Goal: Task Accomplishment & Management: Use online tool/utility

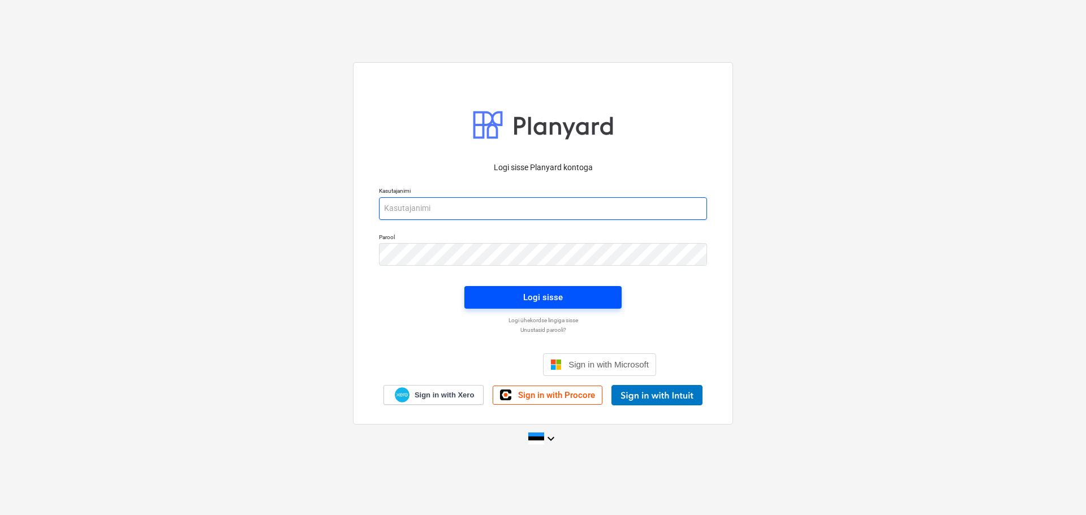
type input "[EMAIL_ADDRESS][DOMAIN_NAME]"
click at [575, 301] on span "Logi sisse" at bounding box center [543, 297] width 130 height 15
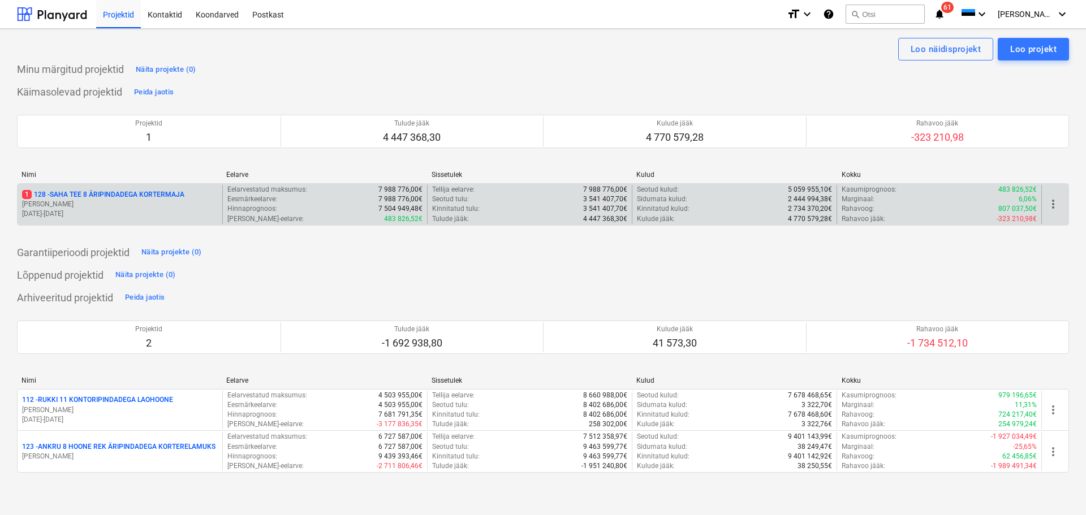
click at [137, 187] on div "1 128 - SAHA TEE 8 ÄRIPINDADEGA KORTERMAJA [PERSON_NAME] [DATE] - [DATE]" at bounding box center [120, 204] width 205 height 39
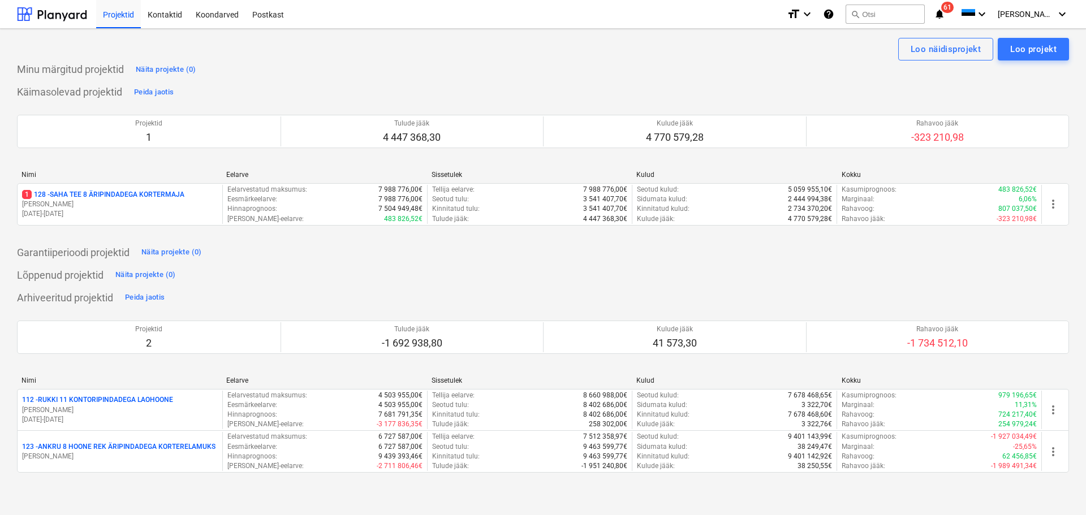
click at [96, 198] on p "1 128 - SAHA TEE 8 ÄRIPINDADEGA KORTERMAJA" at bounding box center [103, 195] width 162 height 10
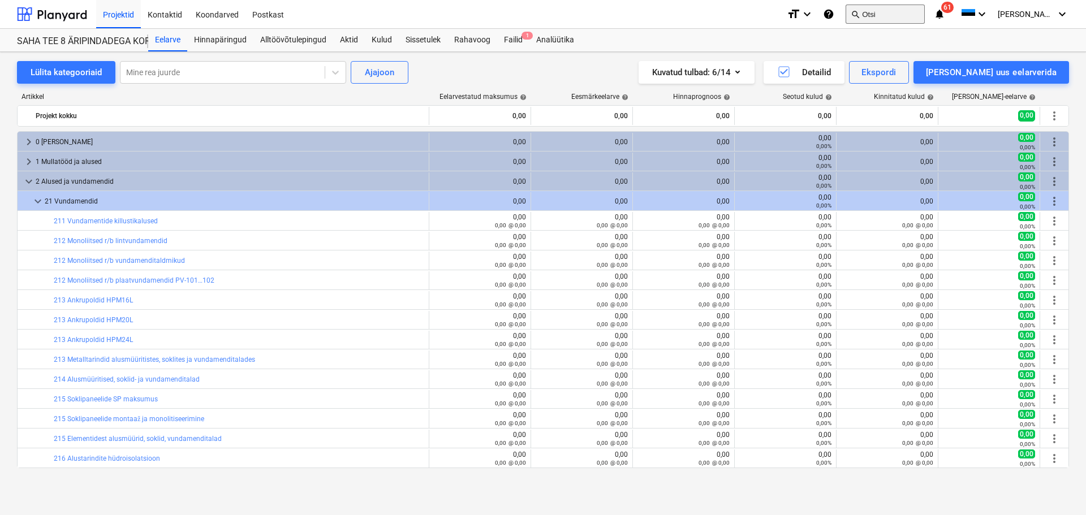
click at [918, 12] on button "search Otsi" at bounding box center [884, 14] width 79 height 19
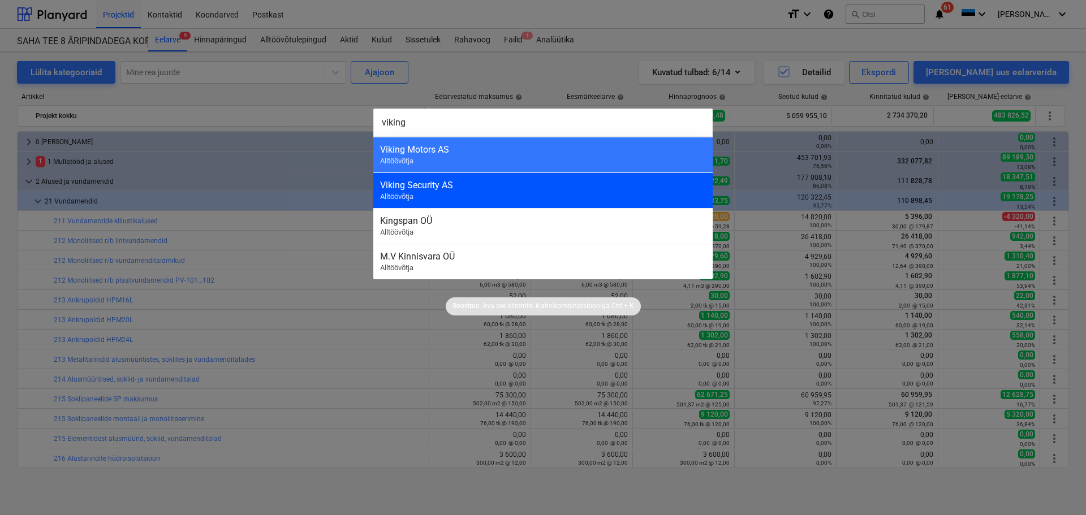
type input "viking"
click at [504, 185] on div "Viking Security AS" at bounding box center [543, 185] width 326 height 11
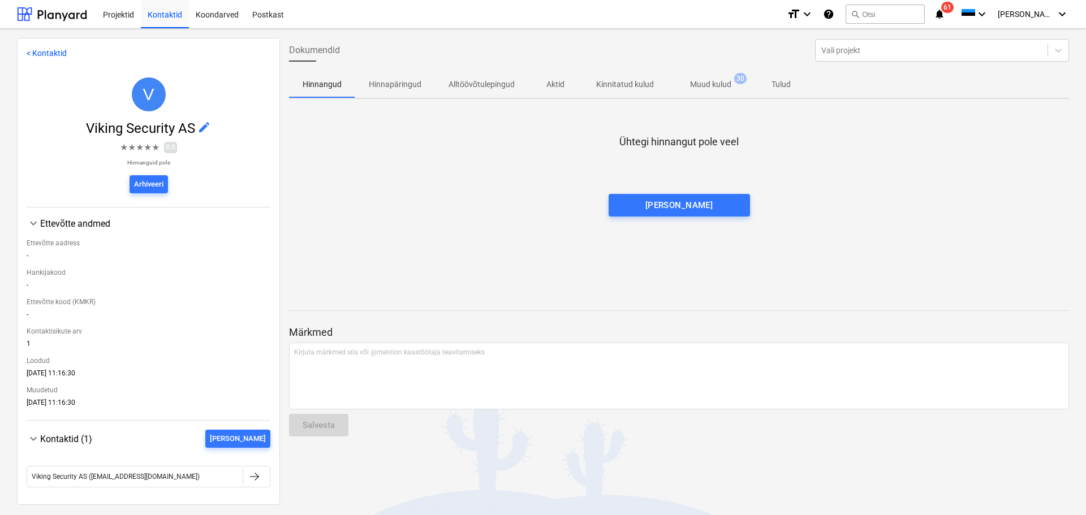
click at [711, 84] on p "Muud kulud" at bounding box center [710, 85] width 41 height 12
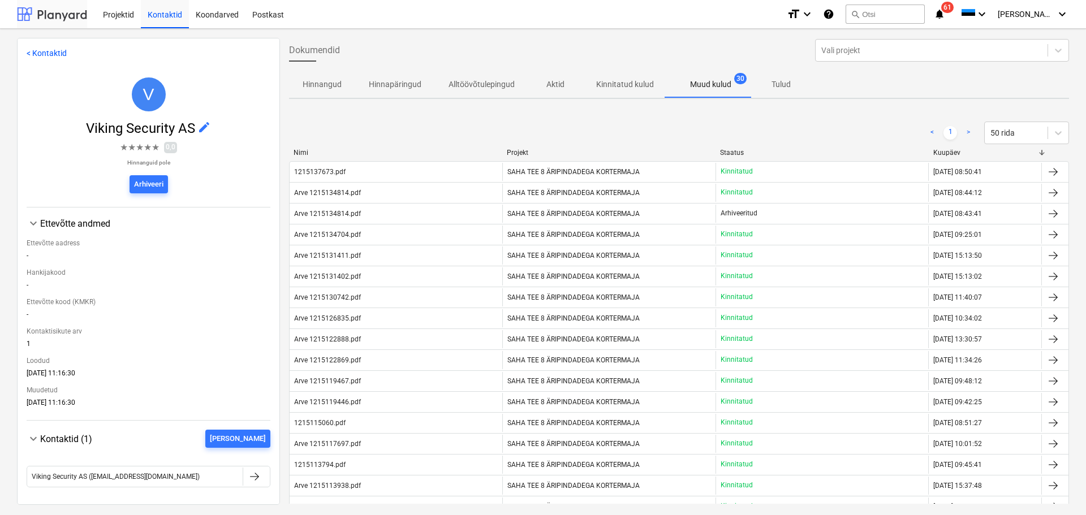
click at [62, 18] on div at bounding box center [52, 14] width 70 height 28
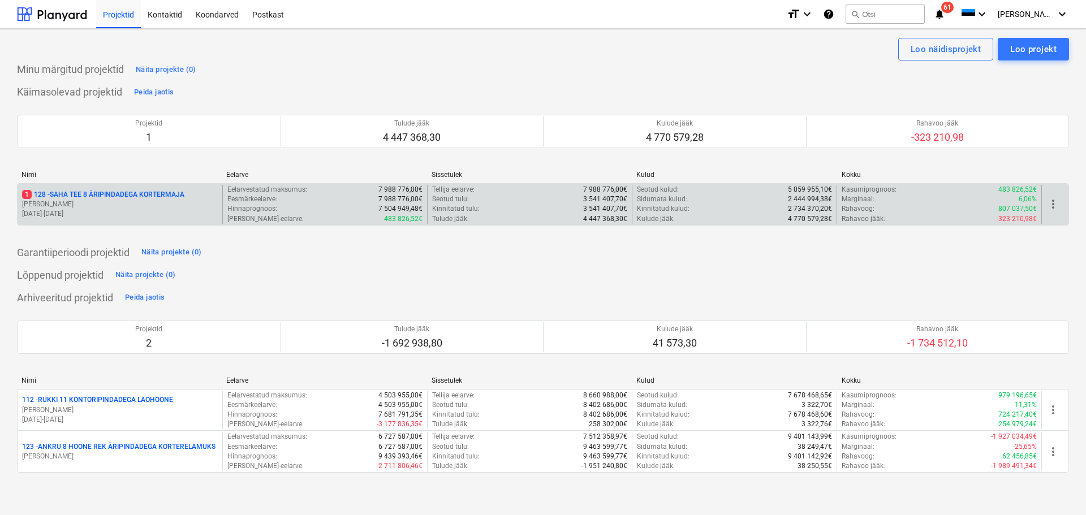
click at [105, 202] on p "[PERSON_NAME]" at bounding box center [120, 205] width 196 height 10
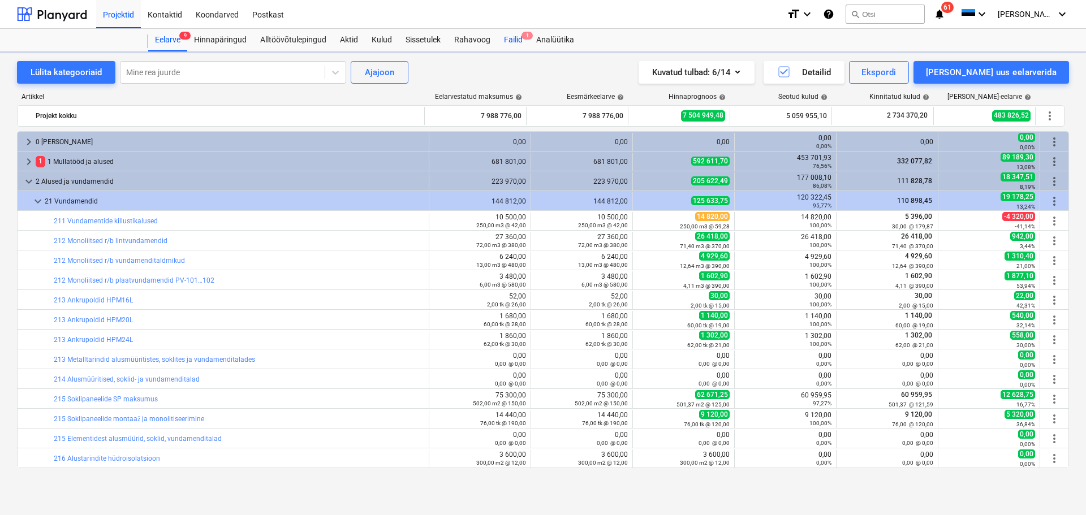
click at [524, 41] on div "Failid 1" at bounding box center [513, 40] width 32 height 23
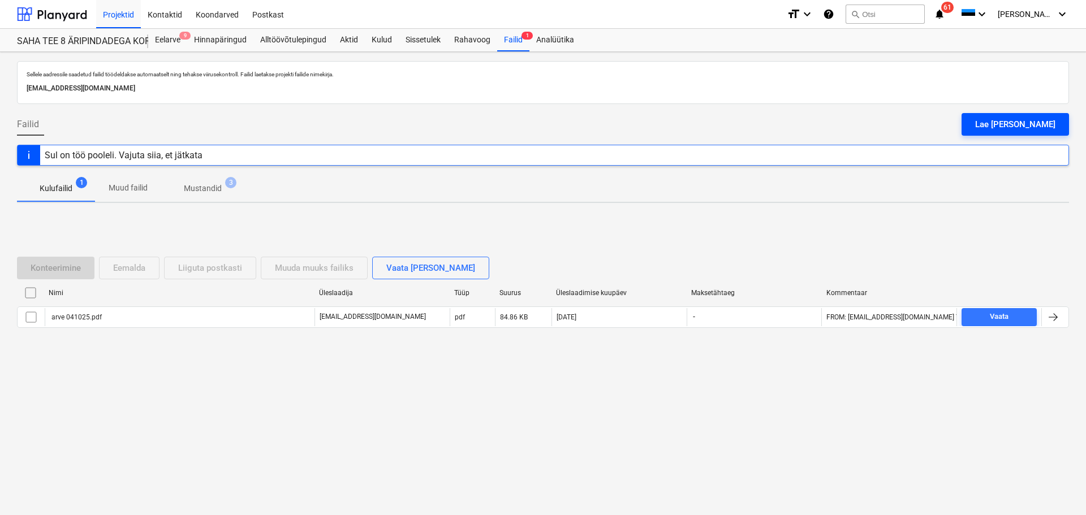
click at [1028, 124] on div "Lae [PERSON_NAME]" at bounding box center [1015, 124] width 80 height 15
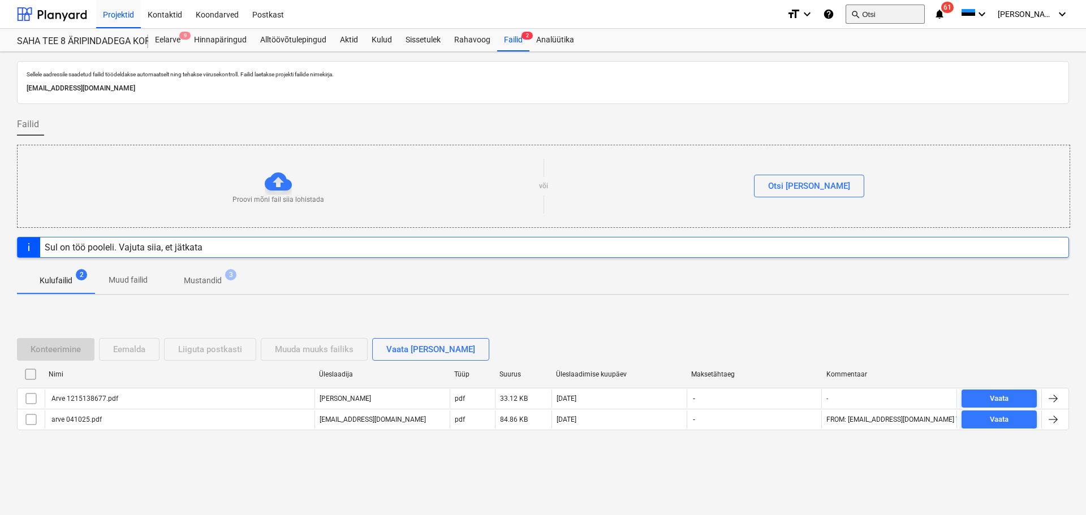
click at [896, 17] on button "search Otsi" at bounding box center [884, 14] width 79 height 19
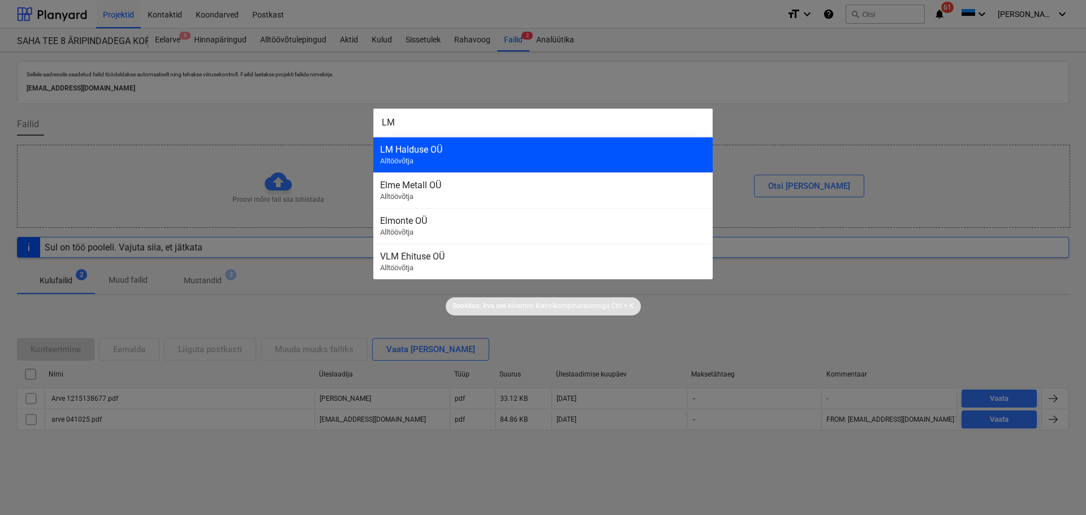
type input "LM"
click at [542, 146] on div "LM Halduse OÜ" at bounding box center [543, 149] width 326 height 11
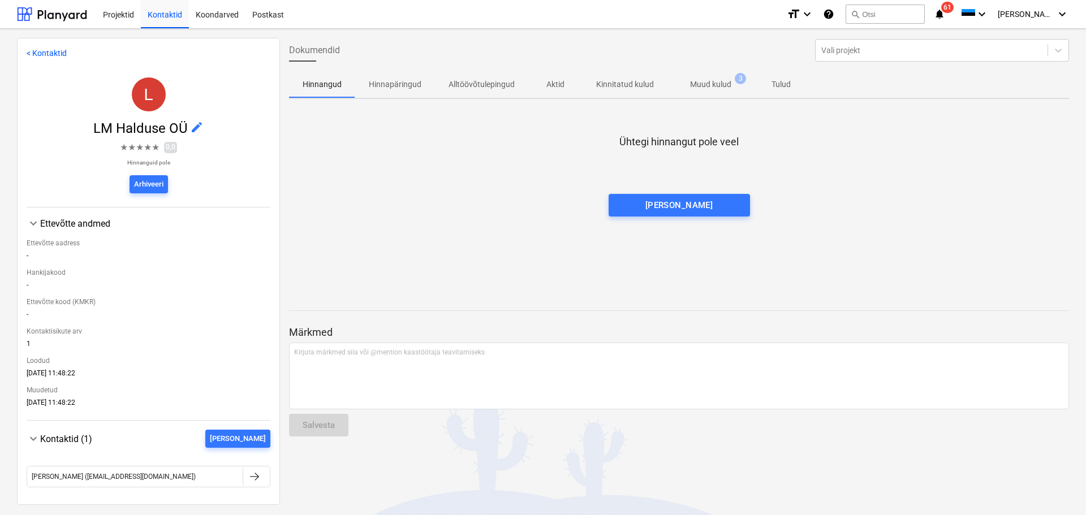
click at [720, 83] on p "Muud kulud" at bounding box center [710, 85] width 41 height 12
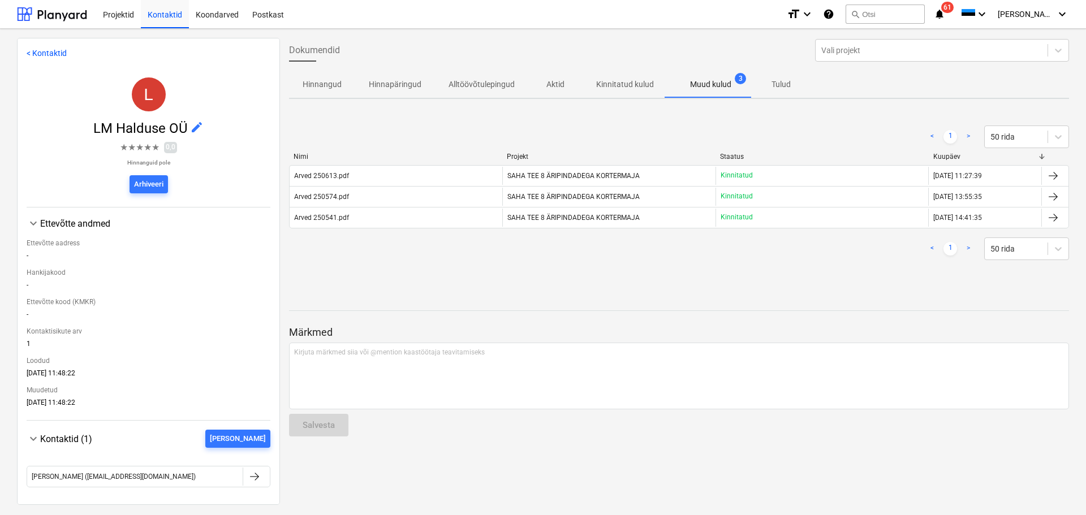
click at [753, 296] on div at bounding box center [679, 300] width 780 height 9
drag, startPoint x: 50, startPoint y: 18, endPoint x: 61, endPoint y: 25, distance: 13.5
click at [50, 18] on div at bounding box center [52, 14] width 70 height 28
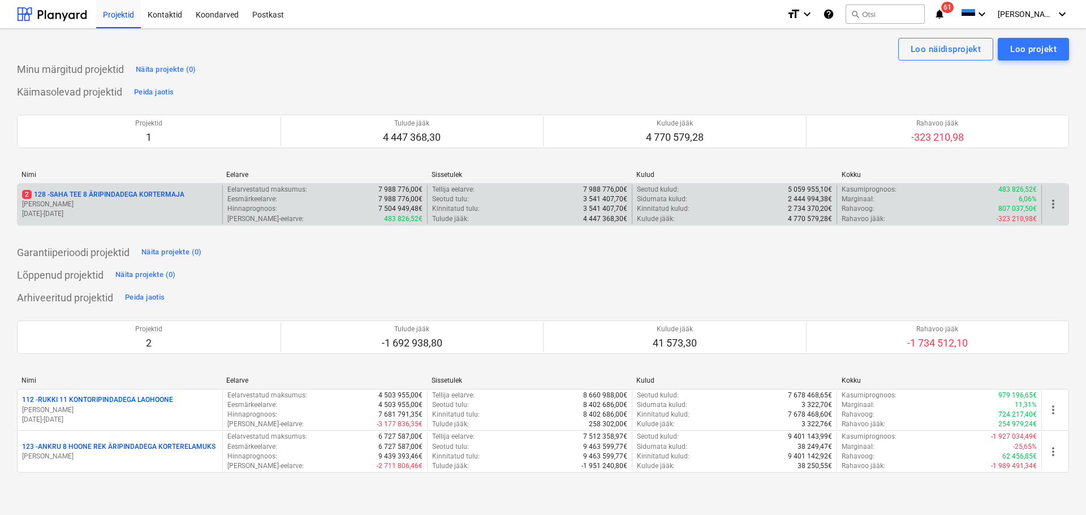
click at [118, 206] on p "[PERSON_NAME]" at bounding box center [120, 205] width 196 height 10
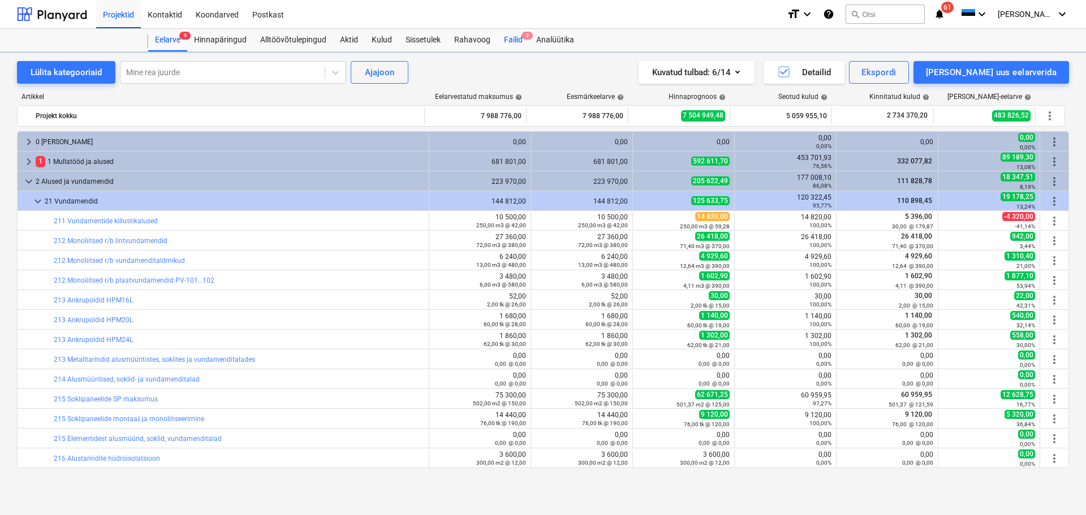
click at [509, 38] on div "Failid 2" at bounding box center [513, 40] width 32 height 23
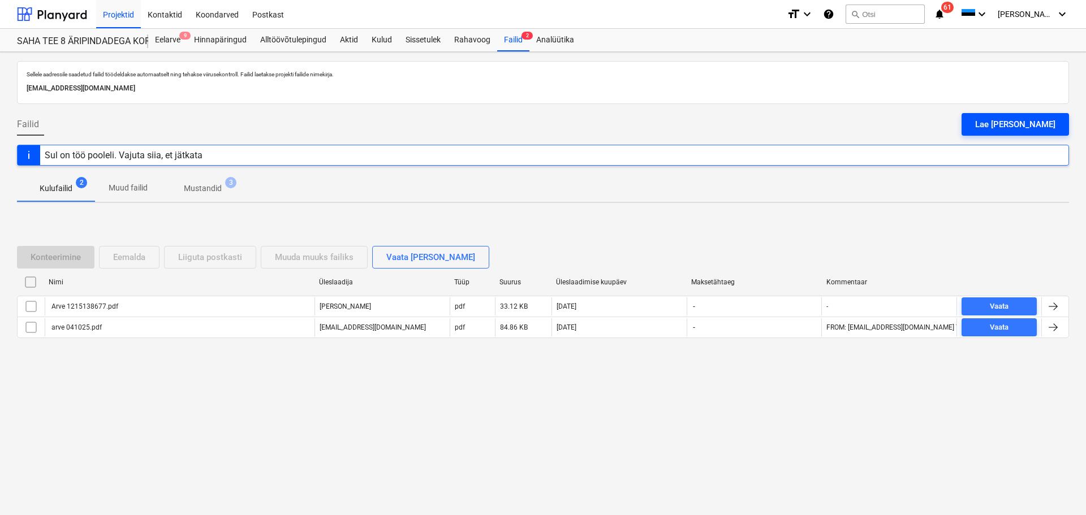
click at [1042, 125] on div "Lae [PERSON_NAME]" at bounding box center [1015, 124] width 80 height 15
